Goal: Information Seeking & Learning: Learn about a topic

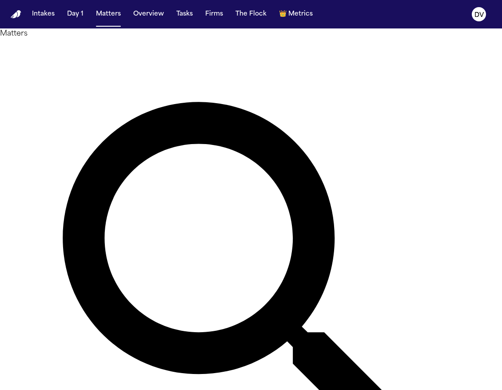
type input "*****"
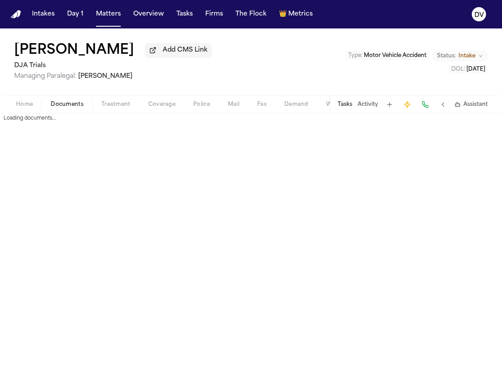
click at [76, 108] on span "Documents" at bounding box center [67, 104] width 33 height 7
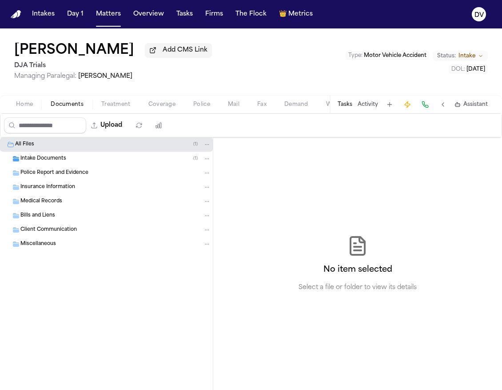
click at [115, 159] on div "Intake Documents ( 1 )" at bounding box center [115, 159] width 191 height 8
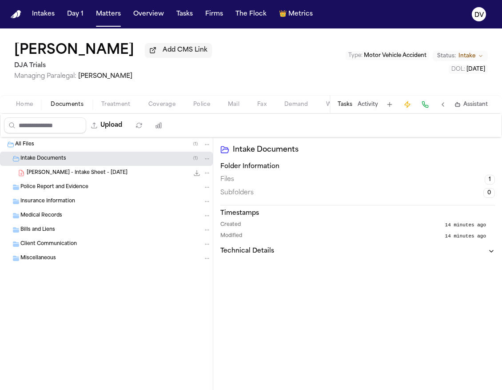
click at [123, 168] on div "A. Tapia - Intake Sheet - 9.18.25 22.8 KB • PDF" at bounding box center [106, 173] width 213 height 14
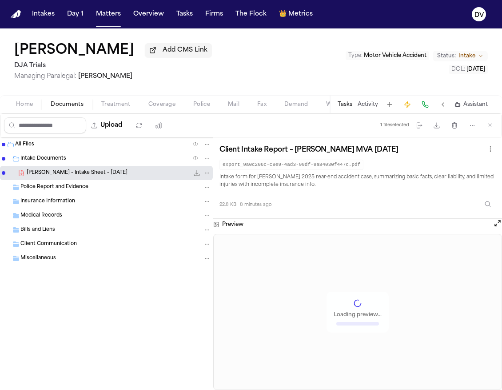
click at [123, 189] on div "Police Report and Evidence" at bounding box center [115, 187] width 191 height 8
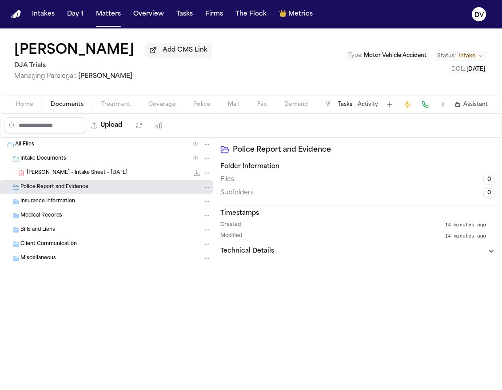
click at [392, 107] on button at bounding box center [390, 104] width 12 height 12
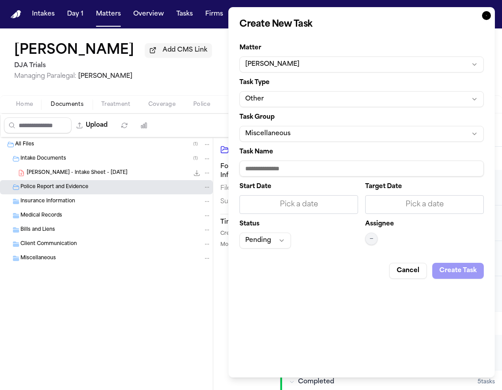
click at [413, 270] on button "Cancel" at bounding box center [409, 271] width 38 height 16
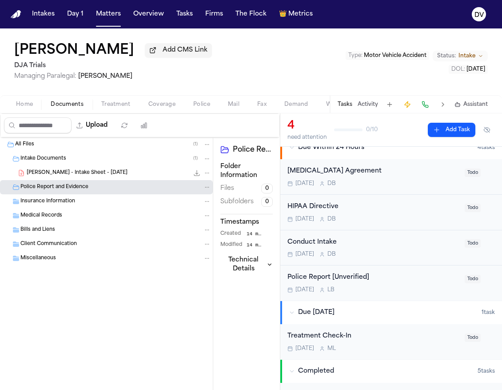
scroll to position [19, 0]
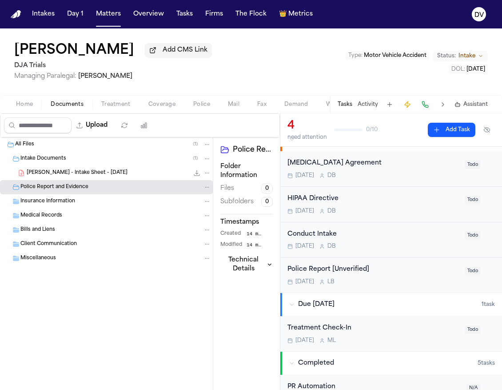
click at [444, 107] on button at bounding box center [443, 104] width 12 height 12
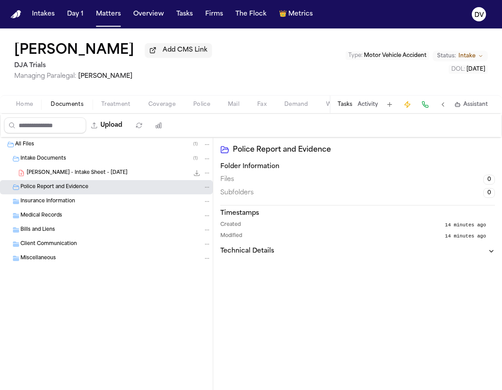
click at [444, 107] on button at bounding box center [443, 104] width 12 height 12
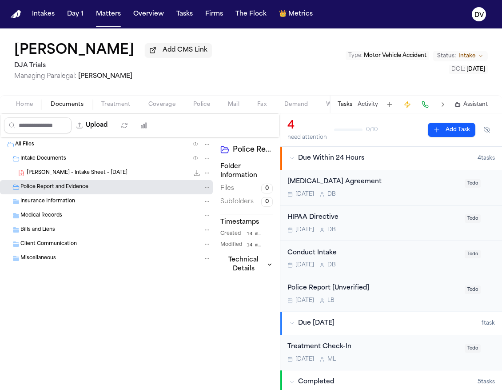
click at [76, 205] on div "Insurance Information" at bounding box center [115, 201] width 191 height 8
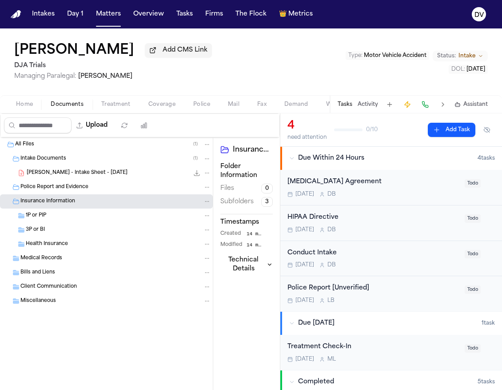
click at [121, 106] on span "Treatment" at bounding box center [115, 104] width 29 height 7
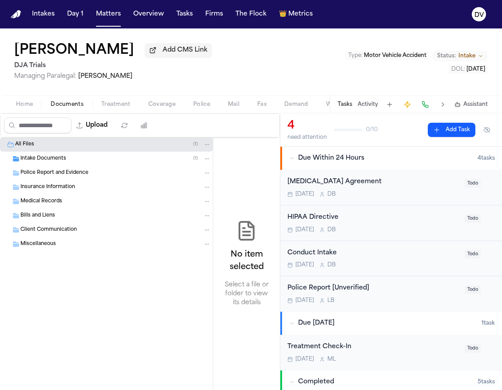
click at [74, 106] on span "Documents" at bounding box center [67, 104] width 33 height 7
click at [87, 186] on div "Insurance Information" at bounding box center [115, 187] width 191 height 8
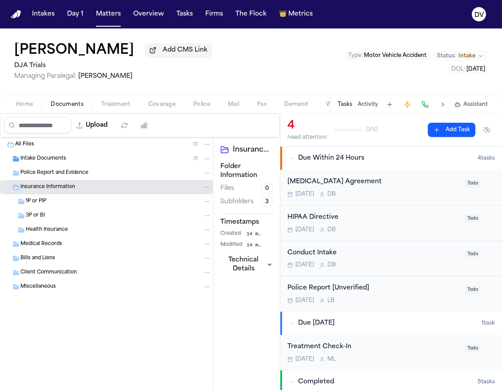
click at [91, 179] on div "Police Report and Evidence" at bounding box center [106, 173] width 213 height 14
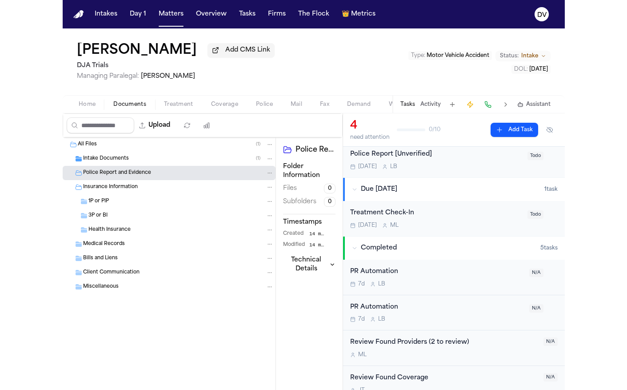
scroll to position [182, 0]
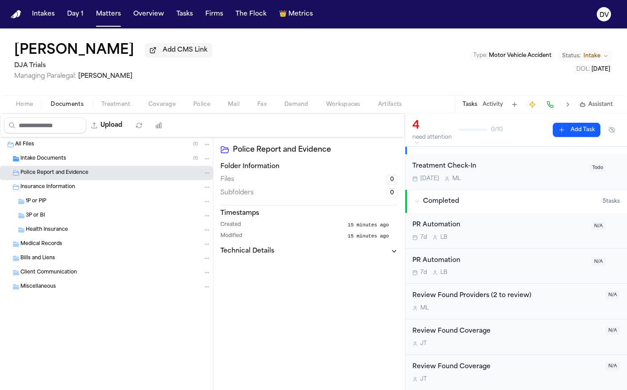
click at [298, 108] on span "Demand" at bounding box center [297, 104] width 24 height 7
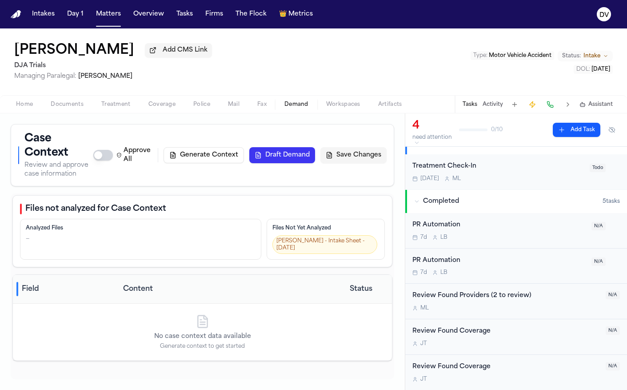
click at [229, 108] on span "Mail" at bounding box center [234, 104] width 12 height 7
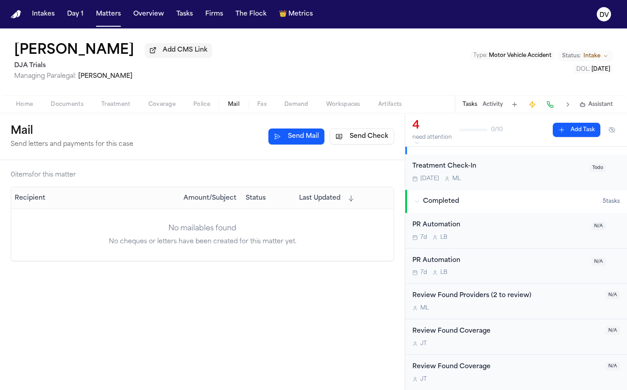
click at [294, 142] on button "Send Mail" at bounding box center [297, 137] width 56 height 16
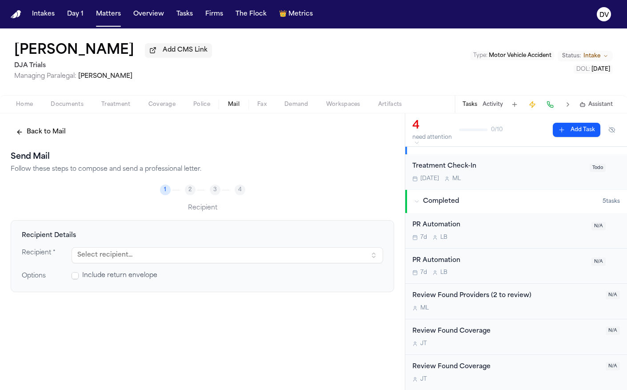
drag, startPoint x: 281, startPoint y: 146, endPoint x: 298, endPoint y: 150, distance: 17.8
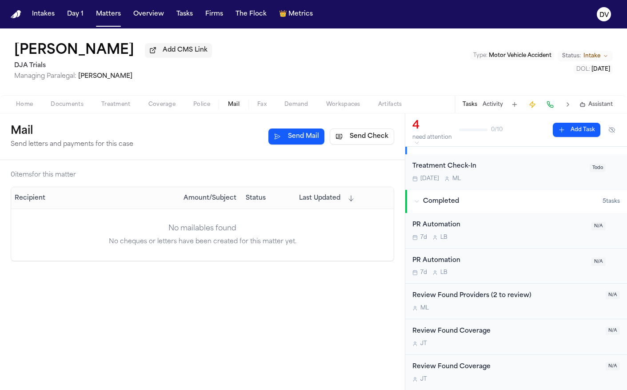
click at [203, 105] on span "Police" at bounding box center [201, 104] width 17 height 7
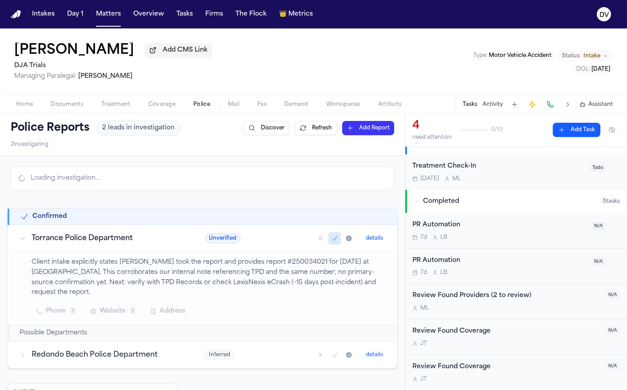
click at [164, 108] on span "Coverage" at bounding box center [162, 104] width 27 height 7
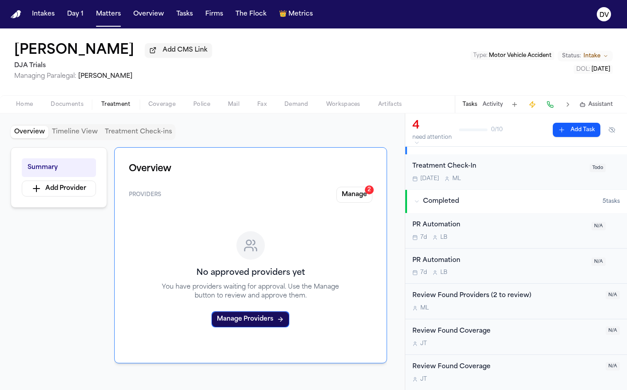
click at [117, 106] on span "Treatment" at bounding box center [115, 104] width 29 height 7
click at [121, 107] on span "Treatment" at bounding box center [115, 104] width 29 height 7
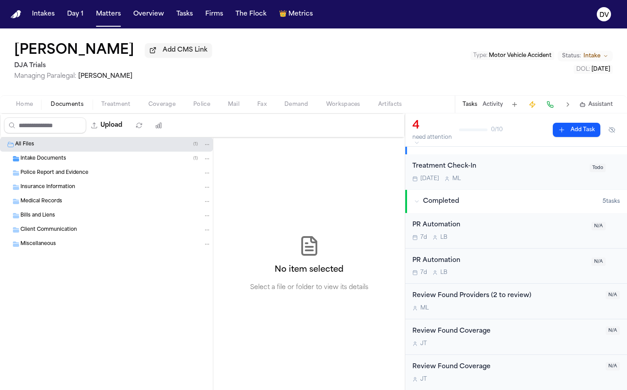
click at [80, 107] on span "Documents" at bounding box center [67, 104] width 33 height 7
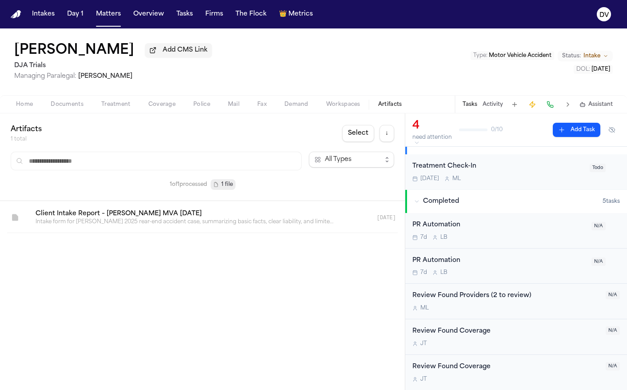
click at [388, 107] on span "Artifacts" at bounding box center [390, 104] width 24 height 7
click at [502, 106] on button at bounding box center [515, 104] width 12 height 12
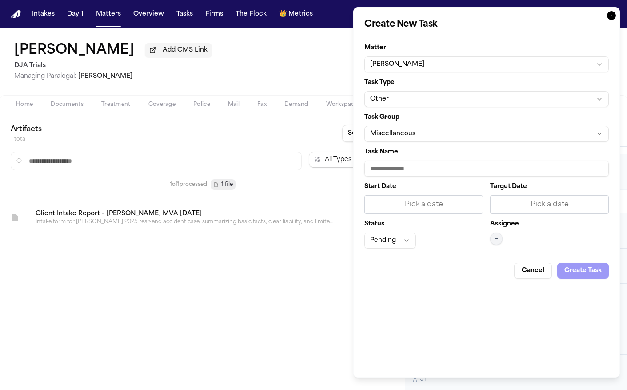
click at [502, 268] on button "Cancel" at bounding box center [533, 271] width 38 height 16
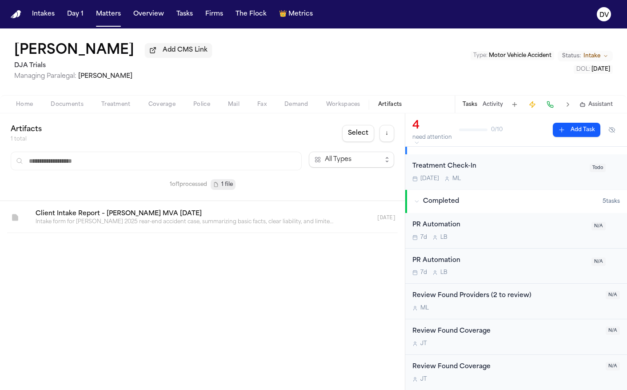
click at [502, 108] on button at bounding box center [568, 104] width 12 height 12
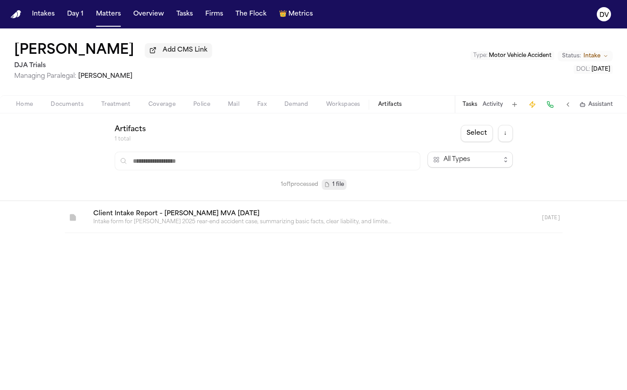
click at [502, 108] on button at bounding box center [568, 104] width 12 height 12
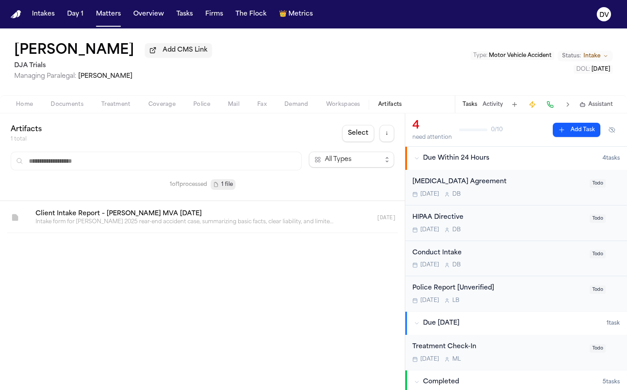
click at [30, 110] on span "button" at bounding box center [25, 109] width 28 height 1
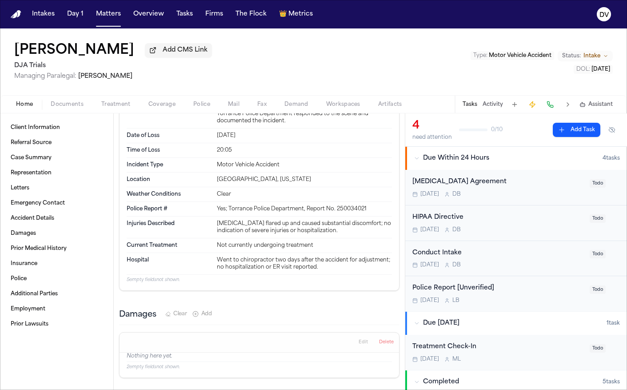
scroll to position [547, 0]
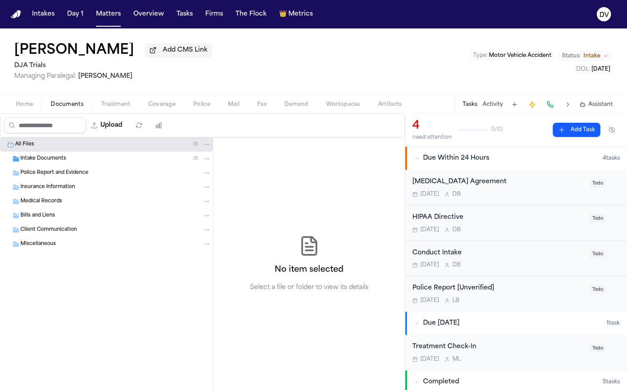
click at [61, 110] on span "button" at bounding box center [67, 109] width 44 height 1
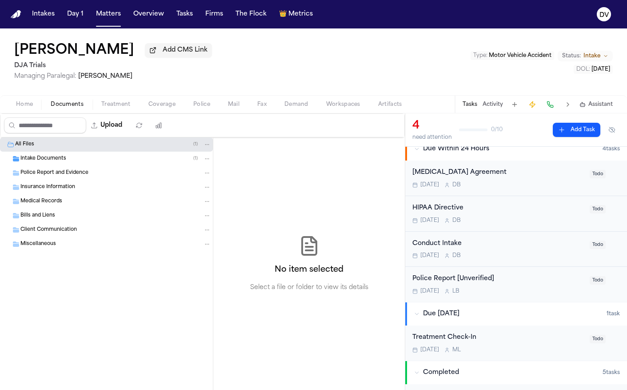
scroll to position [7, 0]
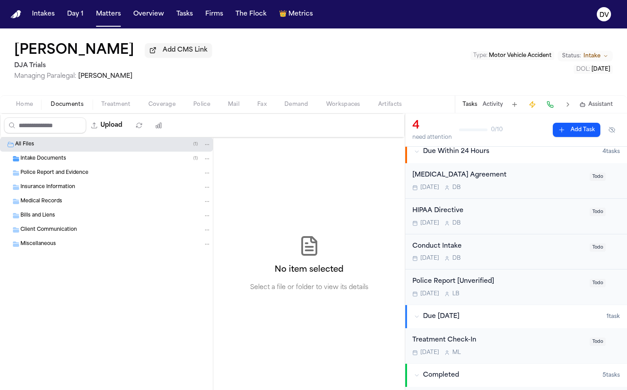
drag, startPoint x: 225, startPoint y: 82, endPoint x: 213, endPoint y: 91, distance: 14.7
click at [213, 91] on div "Arvin Tapia Add CMS Link DJA Trials Managing Paralegal: Michelle Landazabal Typ…" at bounding box center [313, 61] width 627 height 67
click at [117, 112] on div "Home Documents Treatment Coverage Police Mail Fax Demand Workspaces Artifacts T…" at bounding box center [313, 104] width 627 height 18
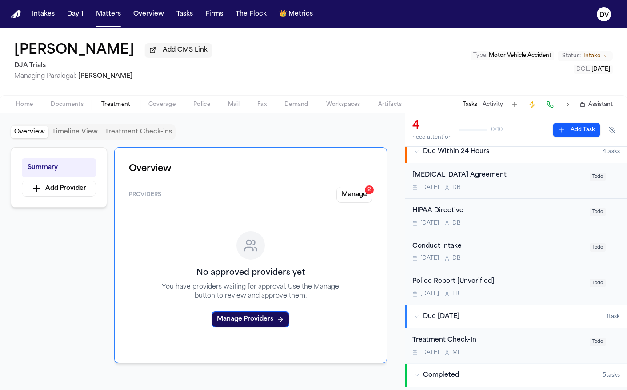
click at [120, 107] on span "Treatment" at bounding box center [115, 104] width 29 height 7
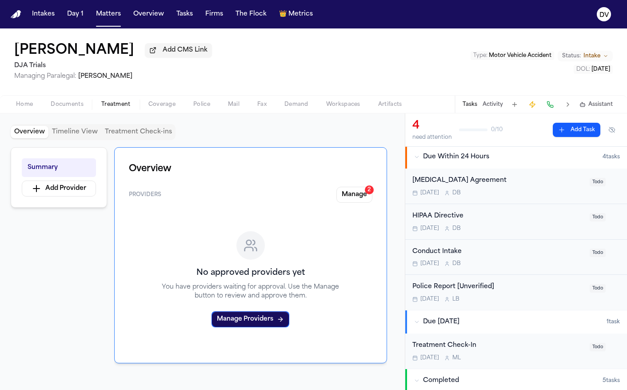
scroll to position [2, 0]
click at [502, 182] on div "Retainer Agreement" at bounding box center [499, 180] width 172 height 10
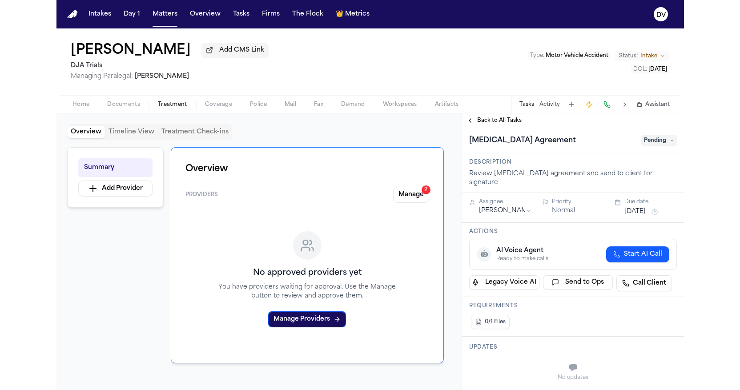
scroll to position [2, 0]
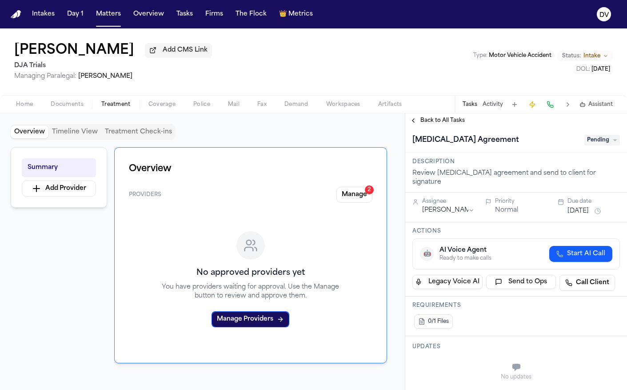
click at [437, 318] on span "0/1 Files" at bounding box center [438, 321] width 21 height 7
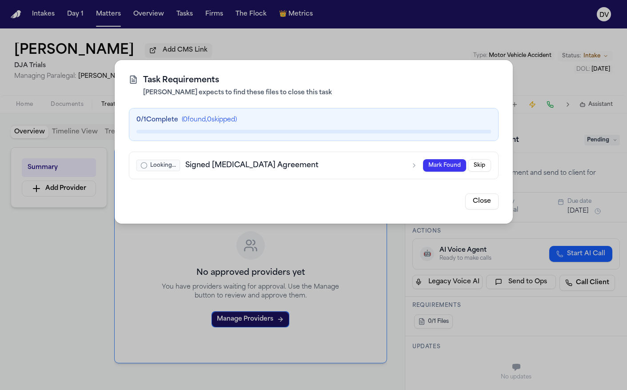
click at [482, 202] on button "Close" at bounding box center [482, 201] width 33 height 16
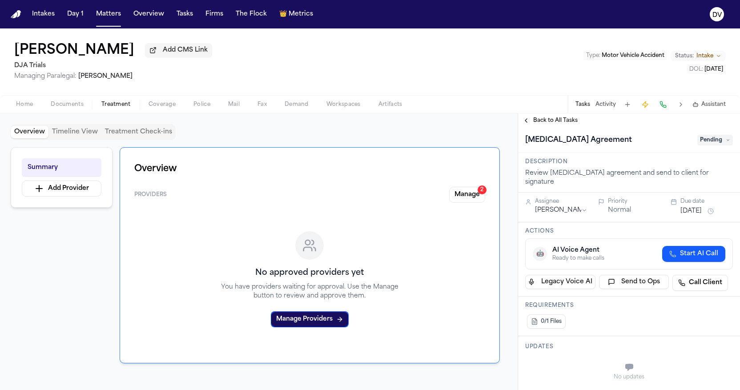
click at [80, 115] on div "Overview Timeline View Treatment Check-ins Summary Add Provider Overview Provid…" at bounding box center [259, 251] width 518 height 277
click at [78, 108] on span "Documents" at bounding box center [67, 104] width 33 height 7
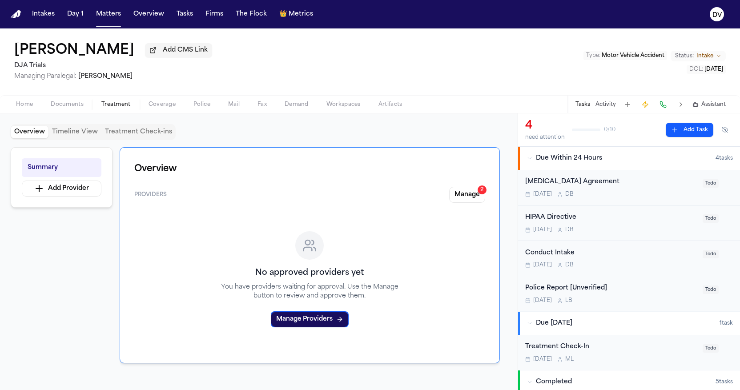
click at [111, 108] on span "Treatment" at bounding box center [115, 104] width 29 height 7
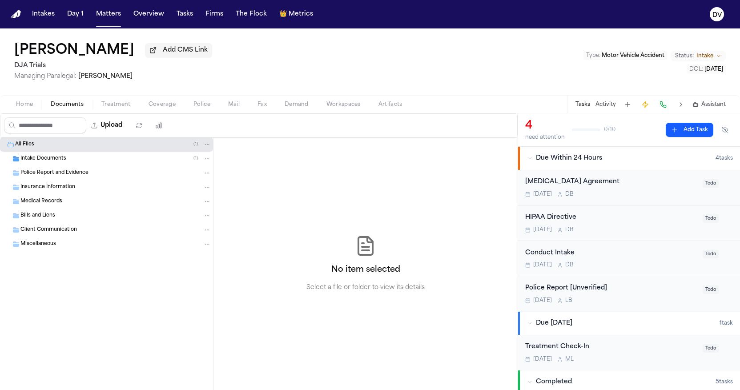
click at [72, 108] on span "Documents" at bounding box center [67, 104] width 33 height 7
click at [34, 107] on button "Home" at bounding box center [24, 104] width 35 height 11
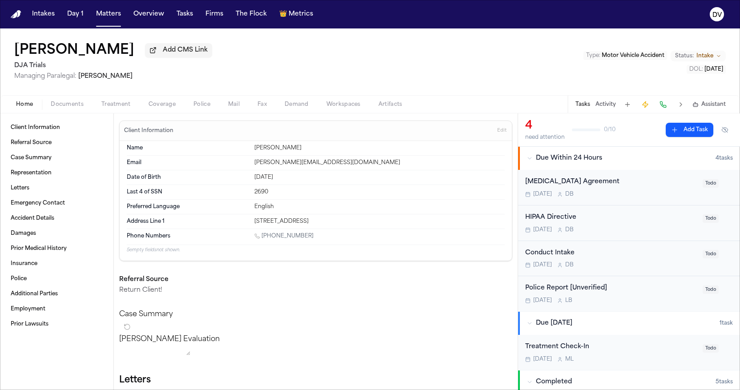
click at [82, 108] on span "Documents" at bounding box center [67, 104] width 33 height 7
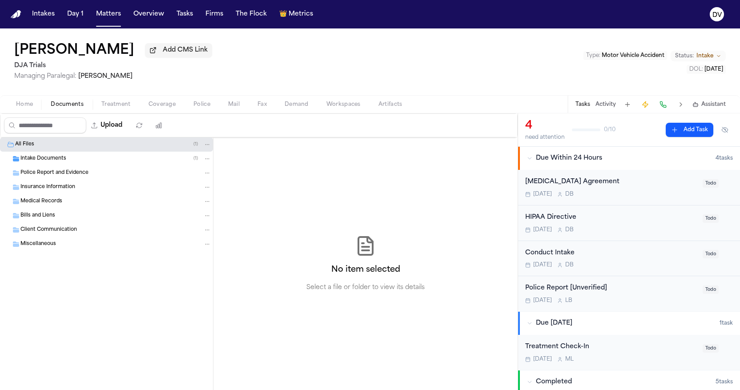
click at [60, 108] on span "Documents" at bounding box center [67, 104] width 33 height 7
click at [502, 105] on button at bounding box center [681, 104] width 12 height 12
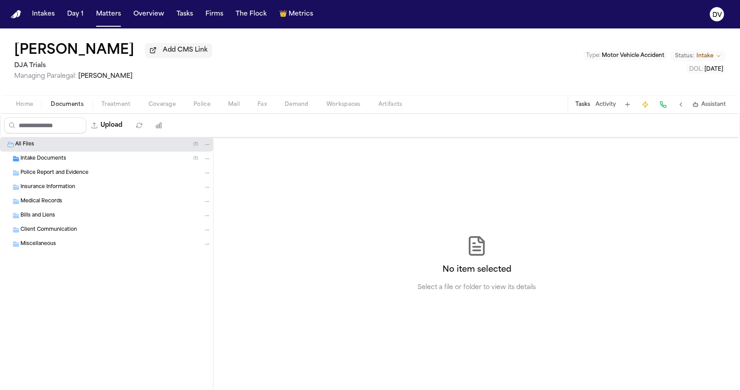
click at [502, 106] on button at bounding box center [681, 104] width 12 height 12
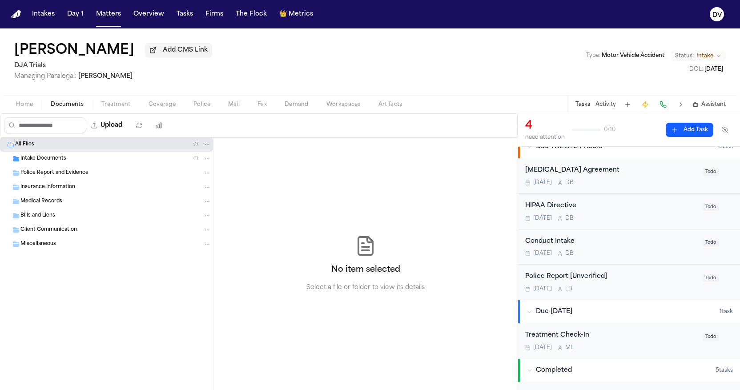
scroll to position [16, 0]
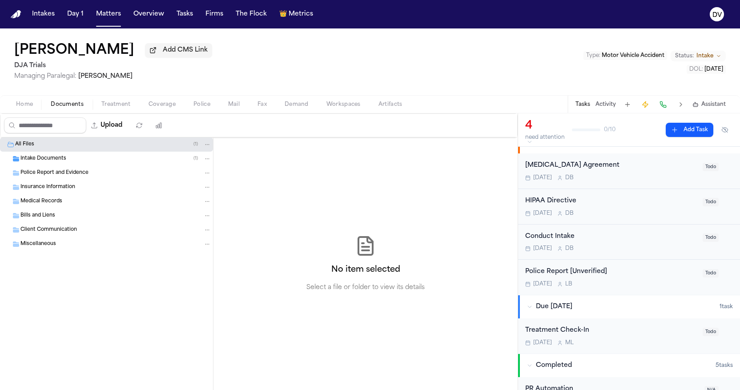
click at [502, 204] on div "HIPAA Directive" at bounding box center [611, 201] width 172 height 10
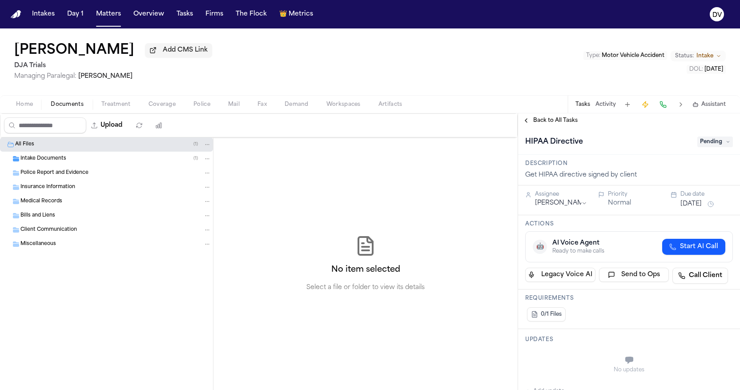
click at [502, 316] on span "0/1 Files" at bounding box center [551, 314] width 21 height 7
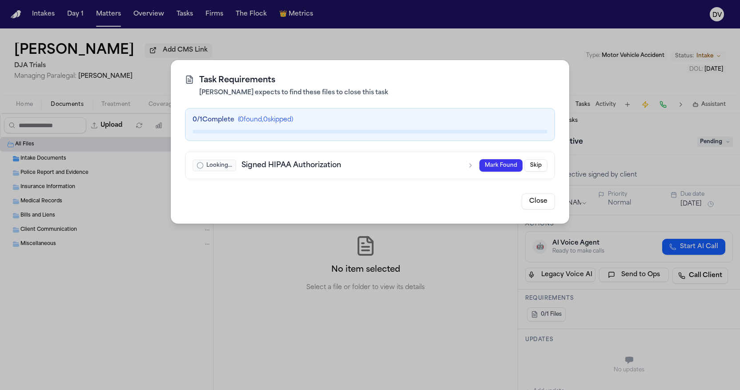
click at [470, 165] on icon "button" at bounding box center [470, 165] width 7 height 7
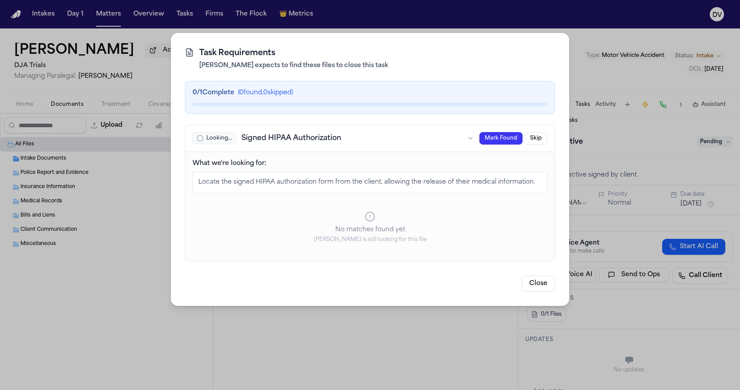
click at [474, 137] on icon "button" at bounding box center [470, 138] width 7 height 7
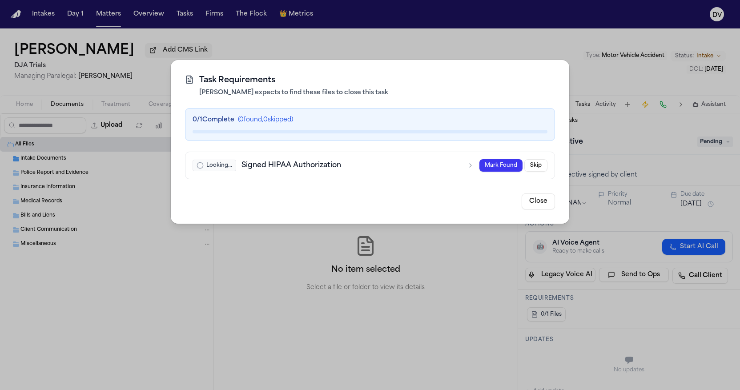
click at [474, 137] on div "0 / 1 Complete ( 0 found, 0 skipped)" at bounding box center [370, 124] width 370 height 33
click at [473, 165] on icon "button" at bounding box center [470, 165] width 7 height 7
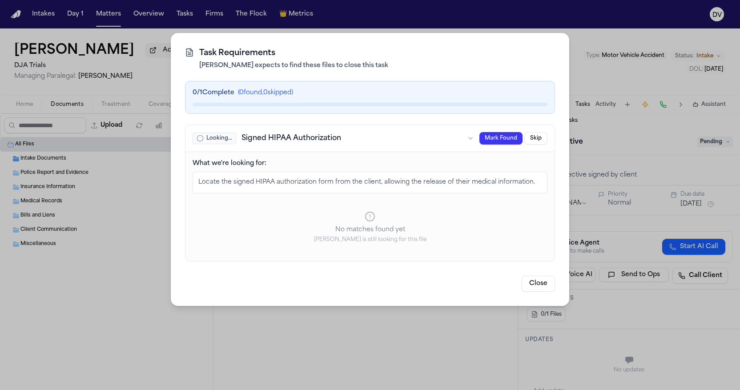
click at [502, 283] on button "Close" at bounding box center [538, 284] width 33 height 16
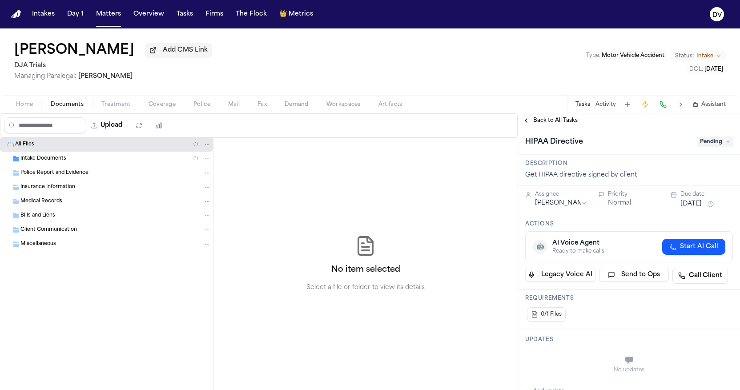
click at [502, 143] on icon at bounding box center [728, 142] width 4 height 4
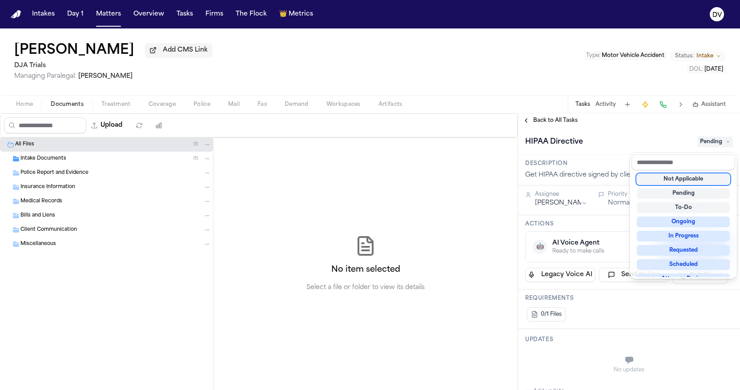
click at [502, 142] on icon at bounding box center [728, 142] width 4 height 4
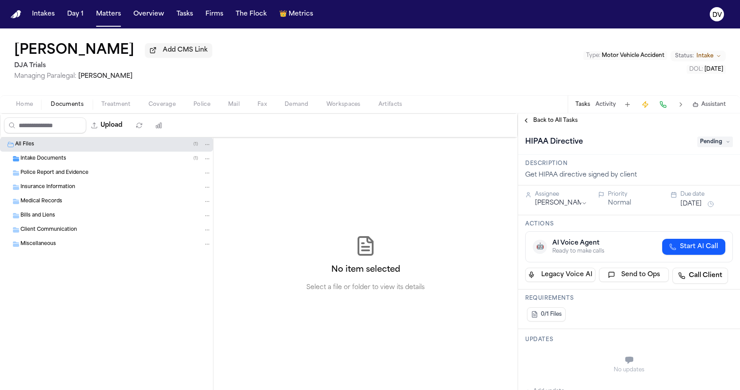
click at [502, 121] on button "Back to All Tasks" at bounding box center [550, 120] width 64 height 7
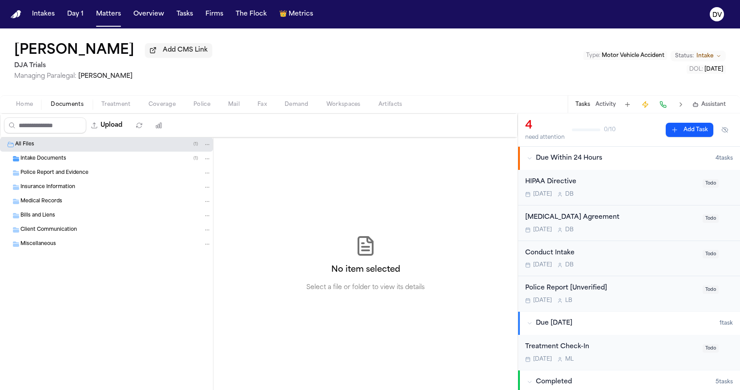
click at [121, 107] on span "Treatment" at bounding box center [115, 104] width 29 height 7
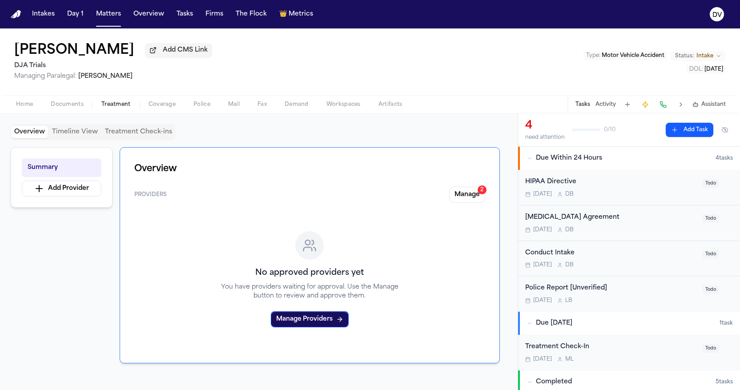
click at [160, 106] on span "Coverage" at bounding box center [162, 104] width 27 height 7
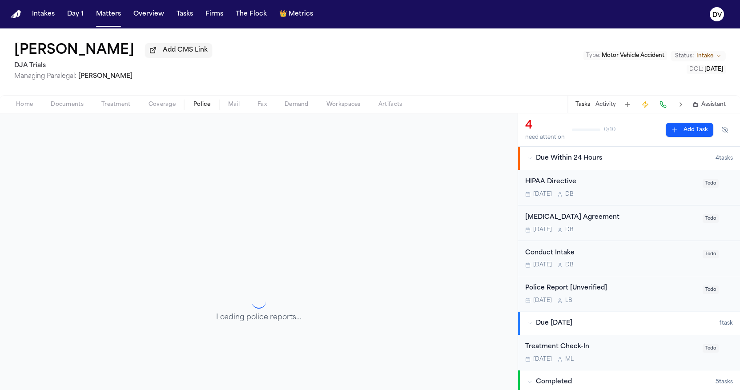
click at [197, 108] on span "Police" at bounding box center [201, 104] width 17 height 7
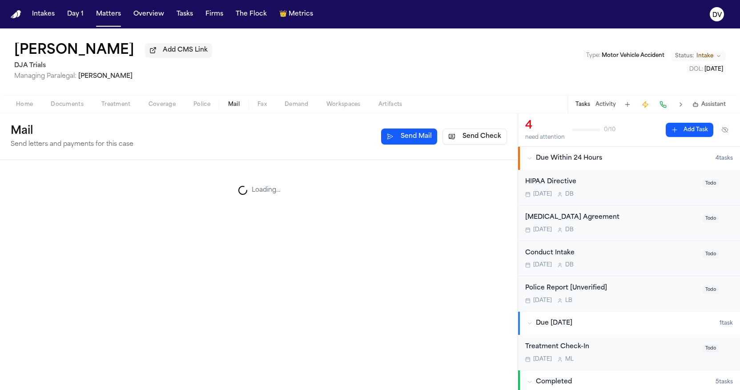
click at [226, 106] on button "Mail" at bounding box center [233, 104] width 29 height 11
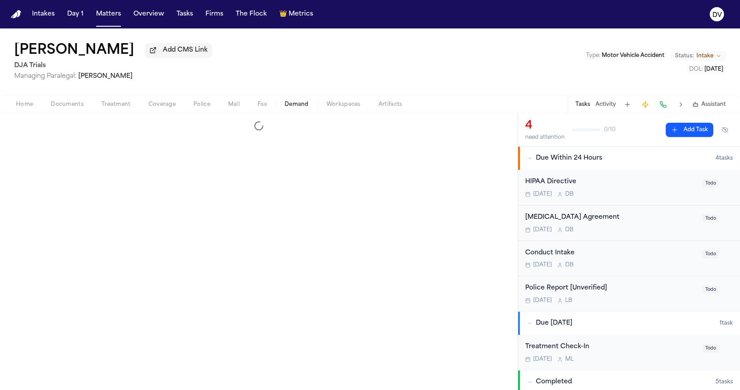
click at [281, 107] on button "Demand" at bounding box center [297, 104] width 42 height 11
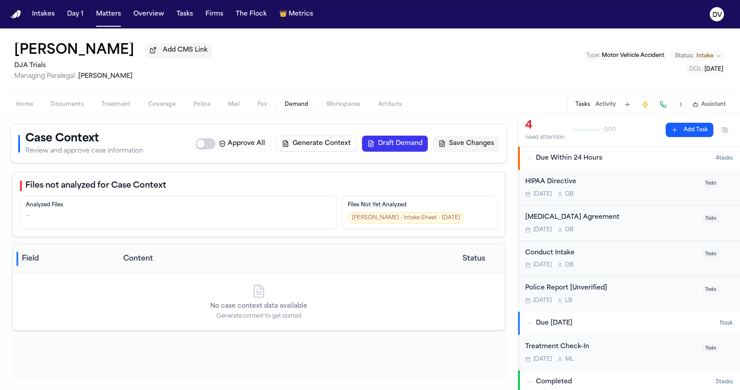
click at [255, 105] on button "Fax" at bounding box center [262, 104] width 27 height 11
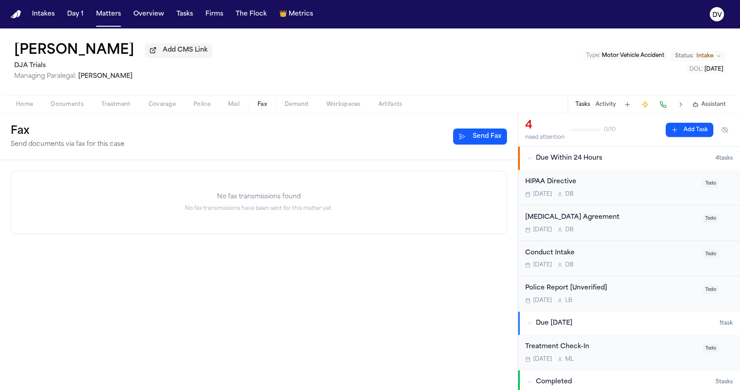
click at [347, 108] on span "Workspaces" at bounding box center [343, 104] width 34 height 7
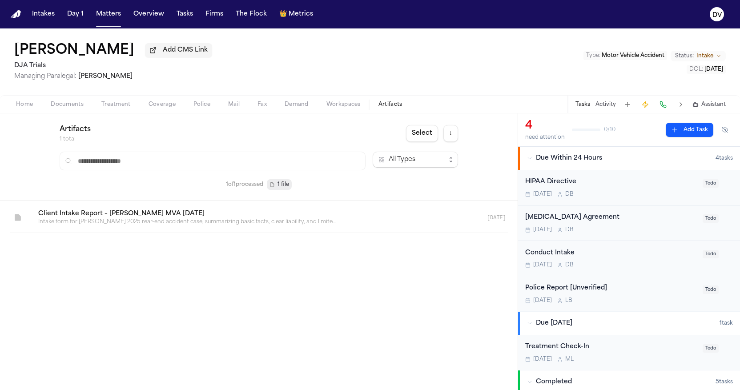
drag, startPoint x: 387, startPoint y: 107, endPoint x: 349, endPoint y: 106, distance: 38.3
click at [387, 107] on span "Artifacts" at bounding box center [390, 104] width 24 height 7
click at [349, 106] on span "Workspaces" at bounding box center [343, 104] width 34 height 7
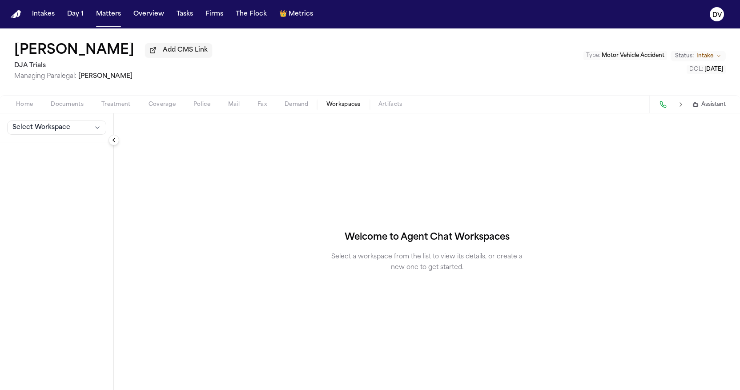
click at [380, 108] on span "Artifacts" at bounding box center [390, 104] width 24 height 7
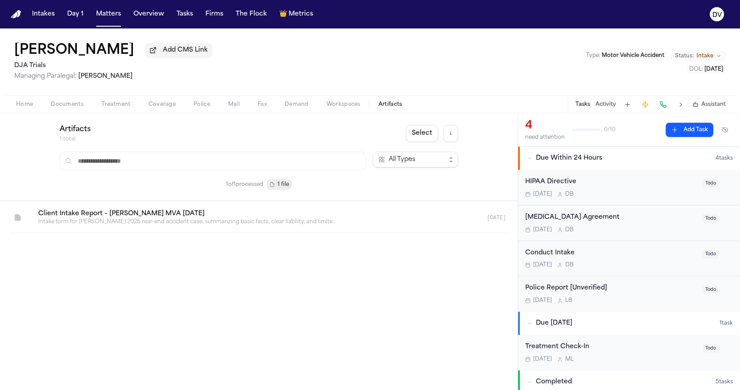
click at [278, 215] on link at bounding box center [248, 218] width 434 height 30
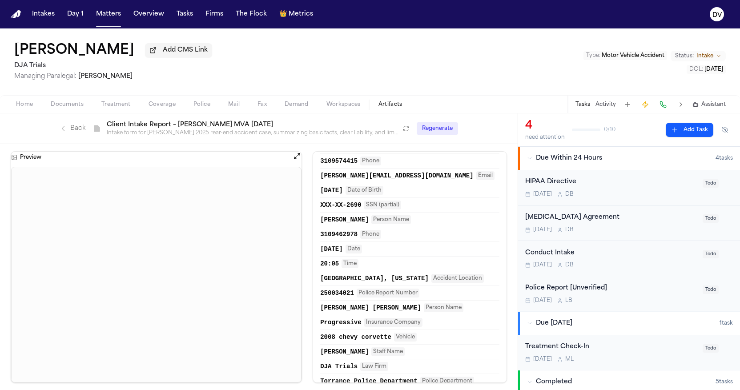
scroll to position [101, 0]
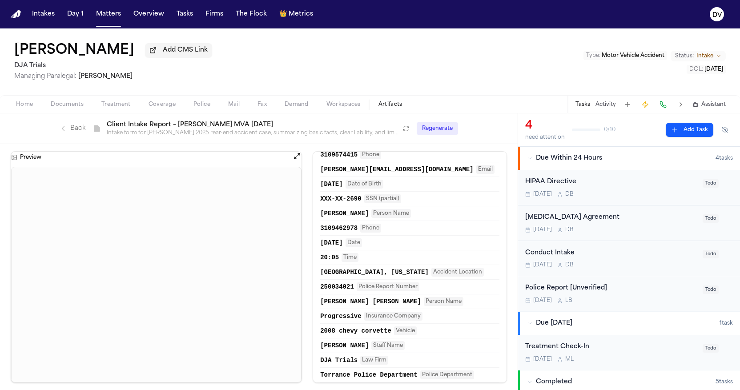
click at [355, 105] on span "Workspaces" at bounding box center [343, 104] width 34 height 7
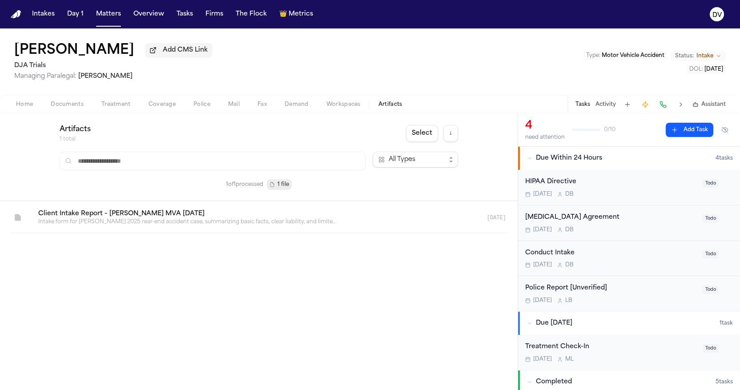
click at [396, 105] on span "Artifacts" at bounding box center [390, 104] width 24 height 7
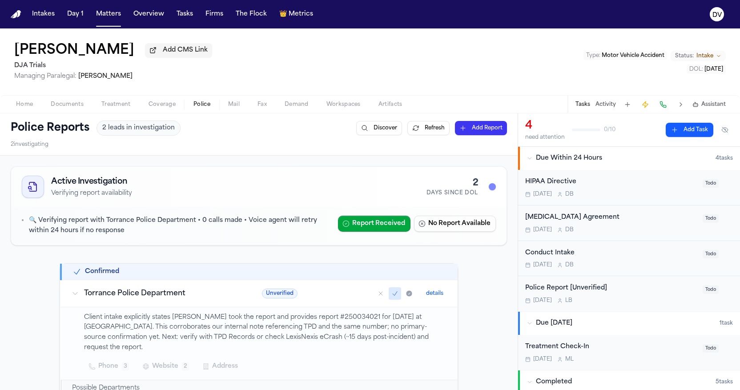
click at [197, 108] on span "Police" at bounding box center [201, 104] width 17 height 7
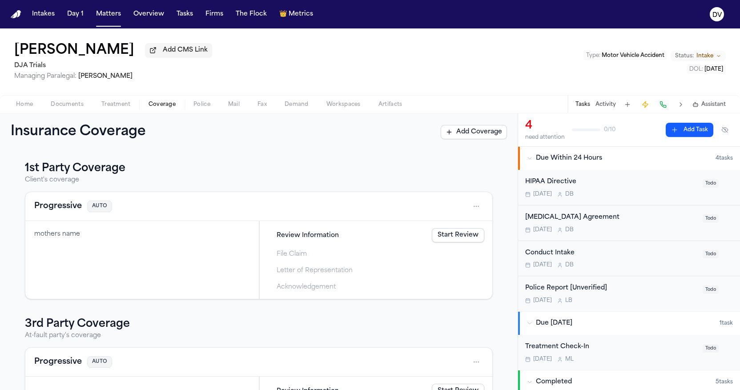
click at [161, 108] on span "Coverage" at bounding box center [162, 104] width 27 height 7
click at [109, 105] on span "Treatment" at bounding box center [115, 104] width 29 height 7
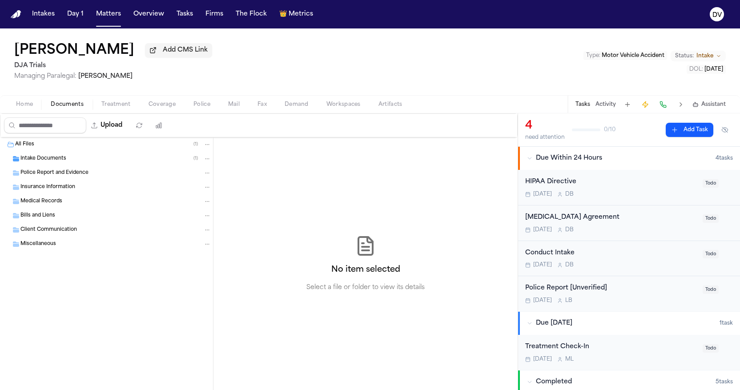
click at [60, 104] on span "Documents" at bounding box center [67, 104] width 33 height 7
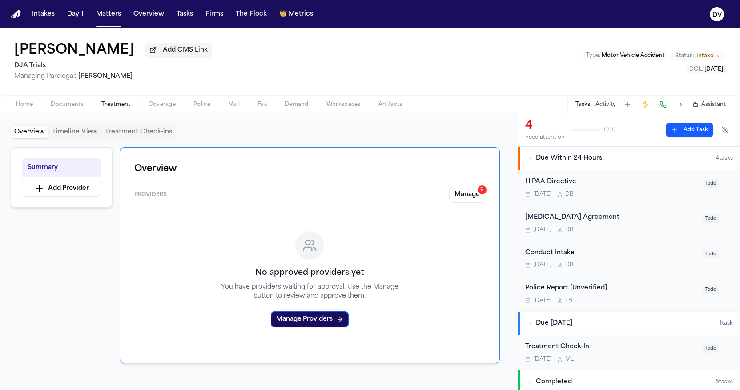
click at [111, 106] on span "Treatment" at bounding box center [115, 104] width 29 height 7
